Goal: Information Seeking & Learning: Learn about a topic

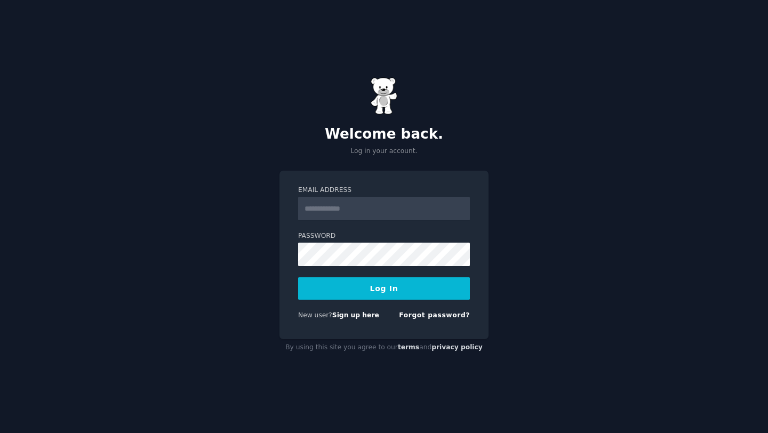
click at [390, 213] on input "Email Address" at bounding box center [384, 208] width 172 height 23
type input "**********"
click at [370, 287] on button "Log In" at bounding box center [384, 288] width 172 height 22
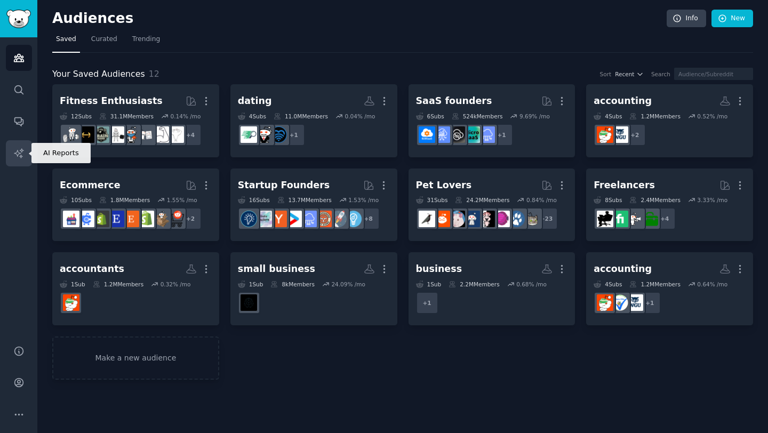
click at [26, 159] on link "AI Reports" at bounding box center [19, 153] width 26 height 26
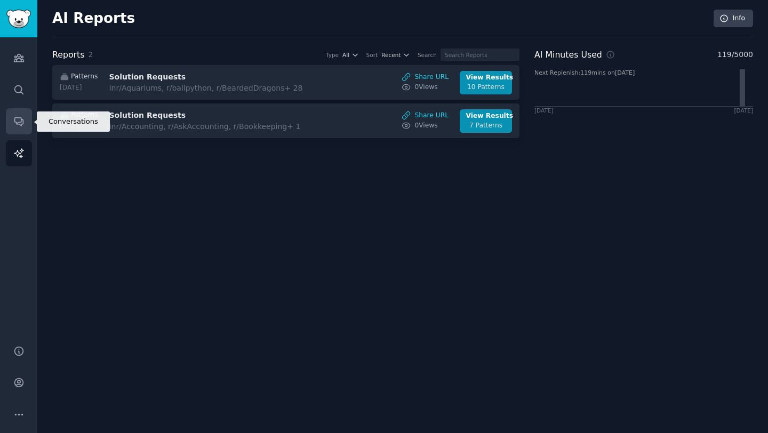
click at [19, 115] on link "Conversations" at bounding box center [19, 121] width 26 height 26
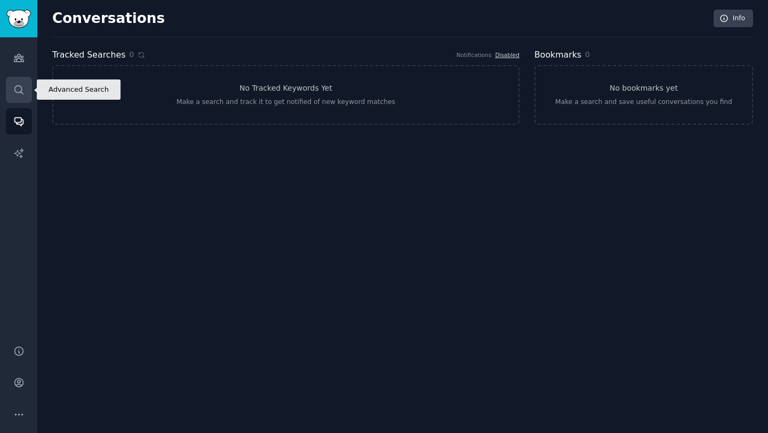
click at [17, 99] on link "Search" at bounding box center [19, 90] width 26 height 26
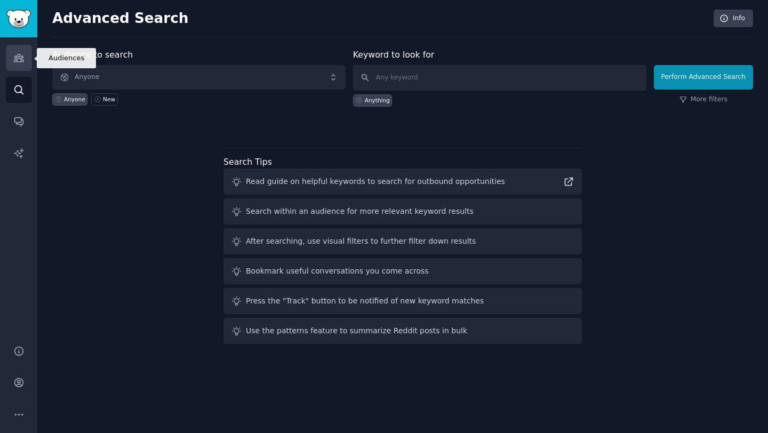
click at [21, 62] on icon "Sidebar" at bounding box center [18, 57] width 11 height 11
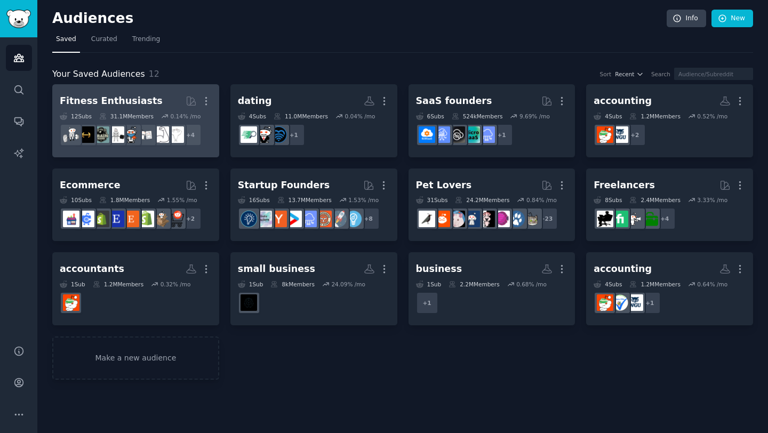
click at [130, 95] on div "Fitness Enthusiasts" at bounding box center [111, 100] width 103 height 13
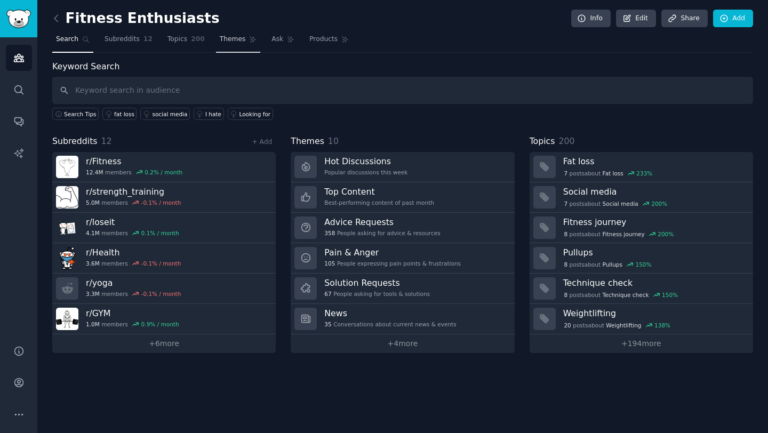
click at [233, 38] on span "Themes" at bounding box center [233, 40] width 26 height 10
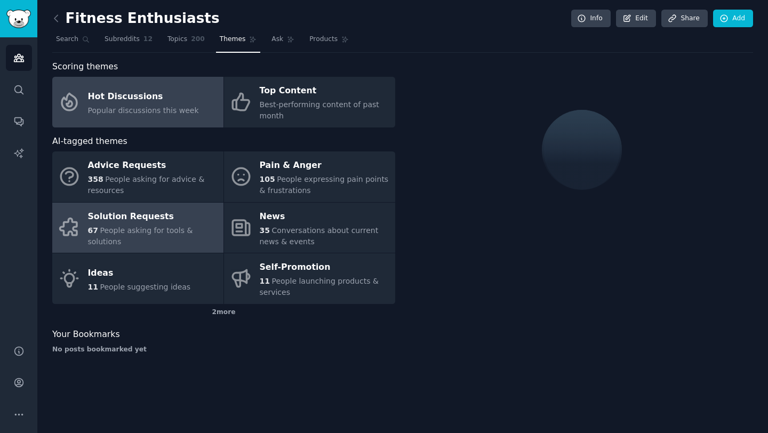
click at [198, 218] on div "Solution Requests" at bounding box center [153, 216] width 130 height 17
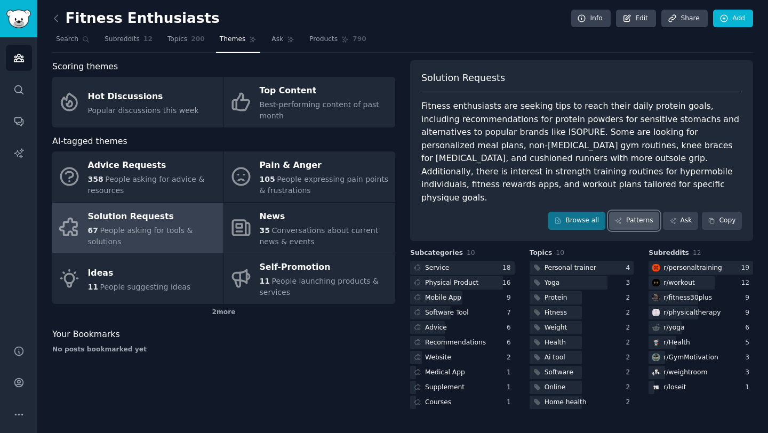
click at [646, 212] on link "Patterns" at bounding box center [634, 221] width 50 height 18
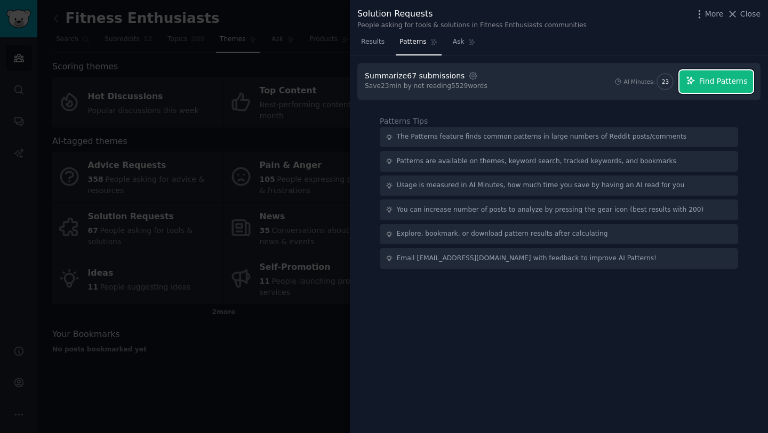
click at [726, 87] on button "Find Patterns" at bounding box center [717, 81] width 74 height 22
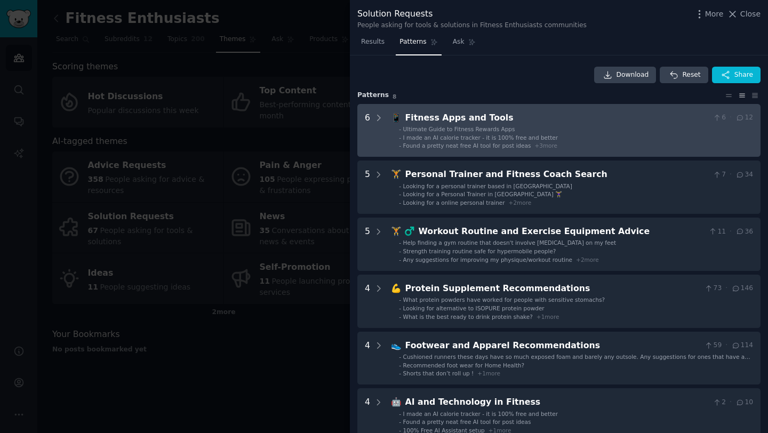
click at [593, 143] on li "- Found a pretty neat free AI tool for post ideas + 3 more" at bounding box center [576, 145] width 354 height 7
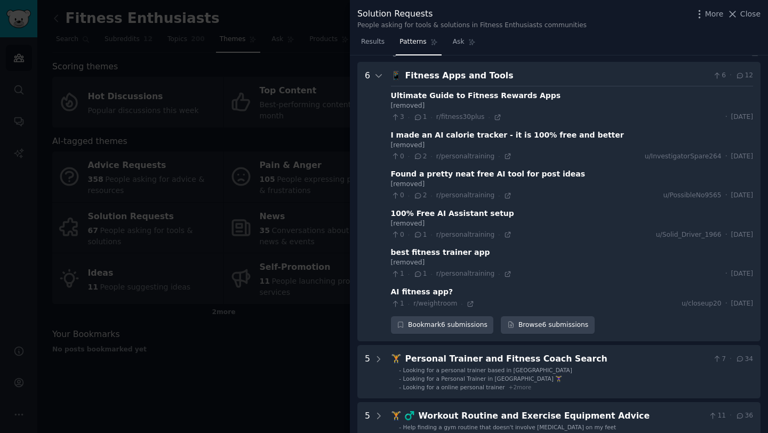
scroll to position [49, 0]
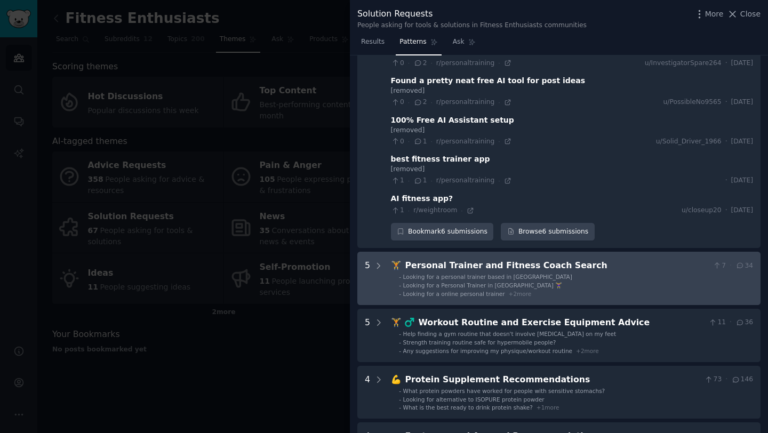
click at [576, 269] on div "Personal Trainer and Fitness Coach Search" at bounding box center [556, 265] width 303 height 13
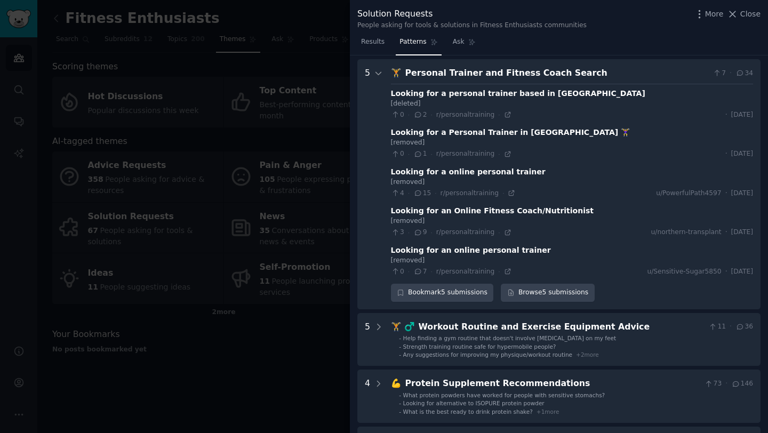
scroll to position [332, 0]
